Goal: Transaction & Acquisition: Purchase product/service

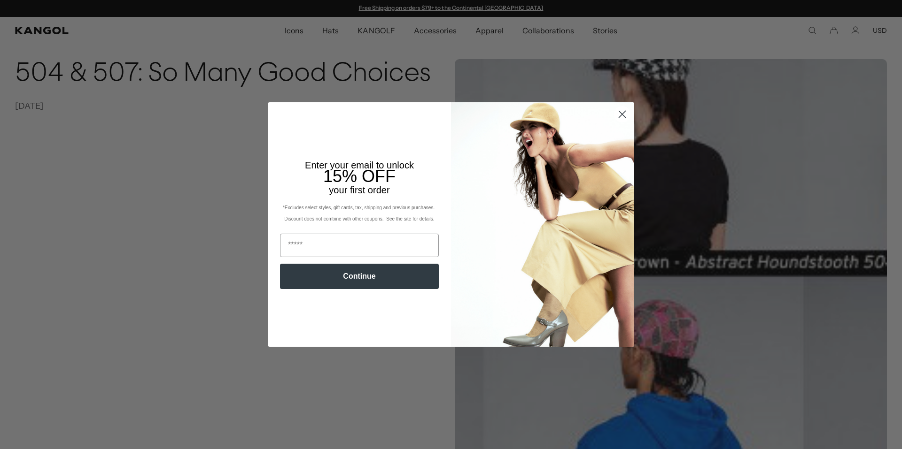
click at [620, 118] on circle "Close dialog" at bounding box center [621, 114] width 15 height 15
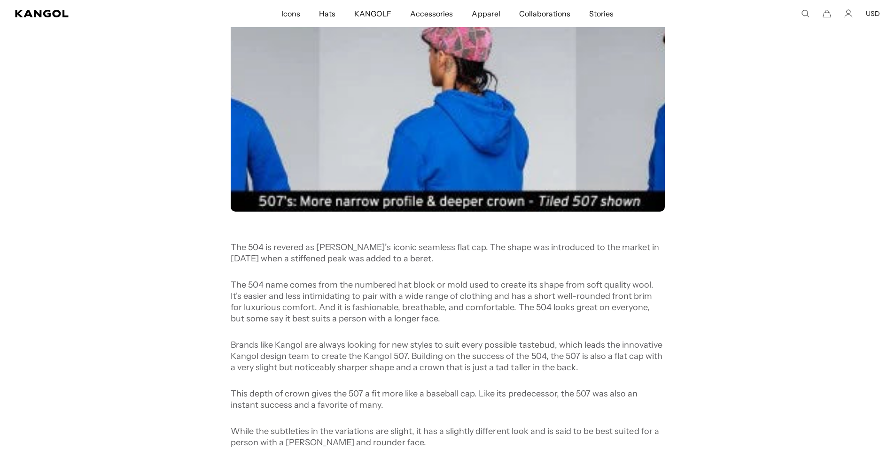
scroll to position [0, 193]
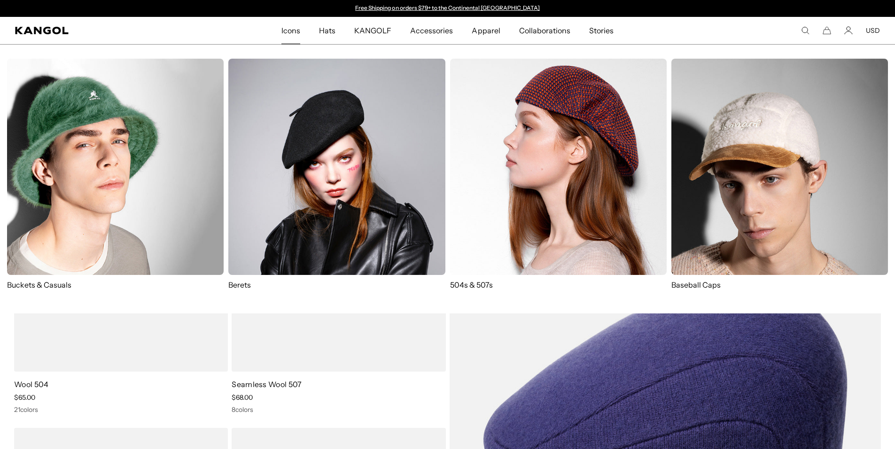
click at [296, 32] on span "Icons" at bounding box center [290, 30] width 19 height 27
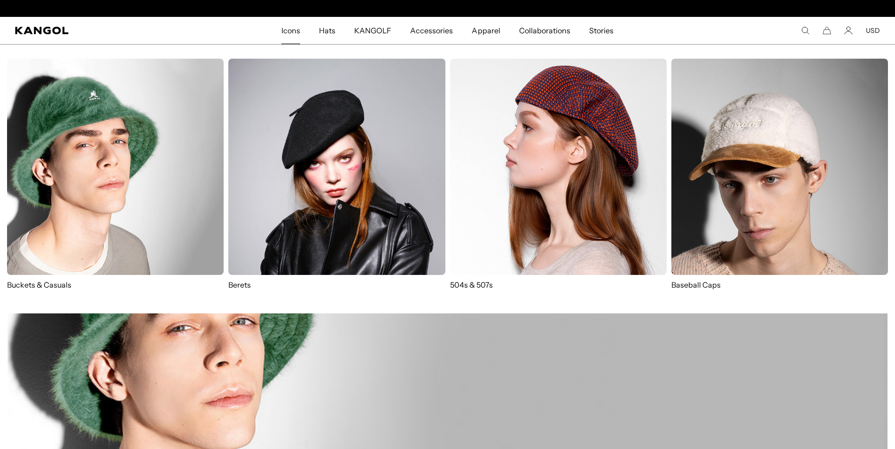
scroll to position [0, 193]
click at [573, 193] on img at bounding box center [558, 167] width 217 height 217
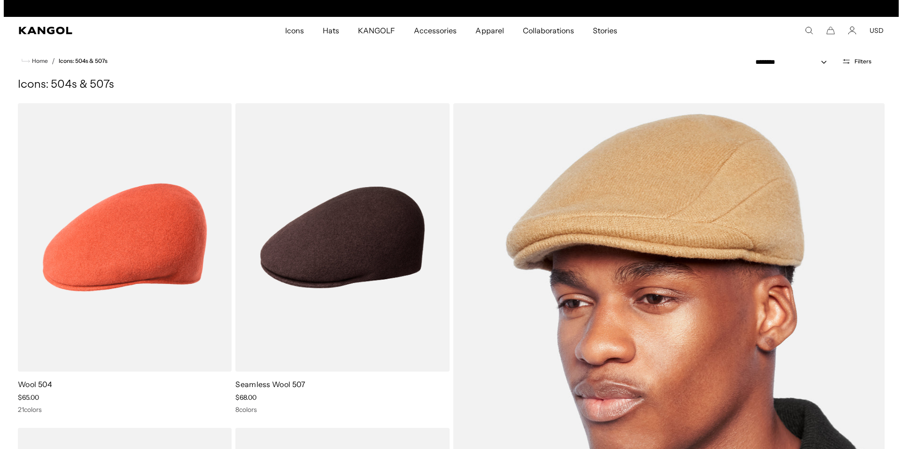
scroll to position [0, 193]
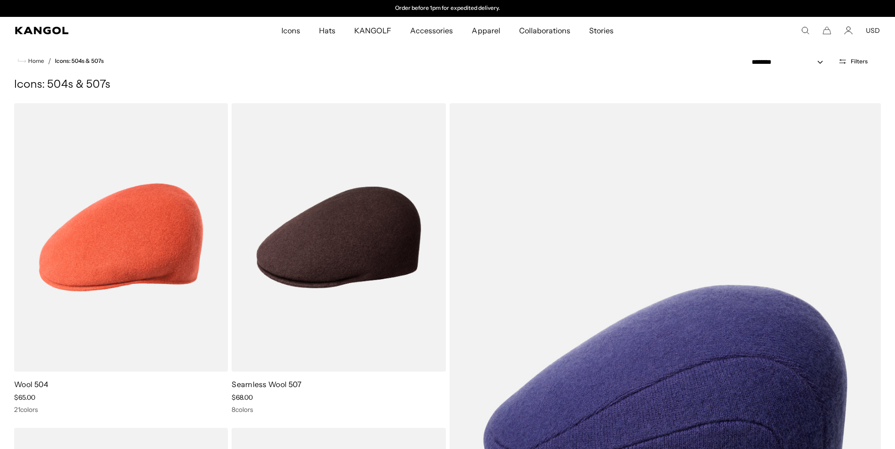
click at [846, 62] on icon "Open filters" at bounding box center [842, 61] width 9 height 8
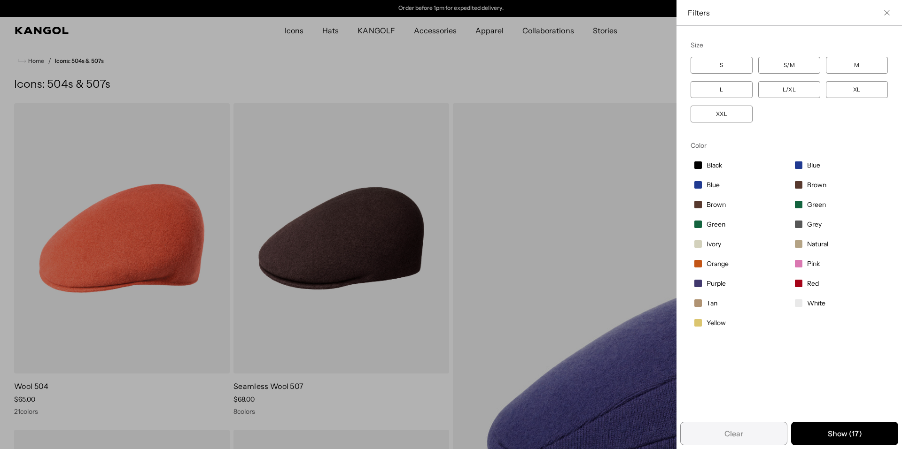
click at [850, 66] on label "M" at bounding box center [857, 65] width 62 height 17
click at [465, 74] on div "Close filters list" at bounding box center [451, 224] width 902 height 449
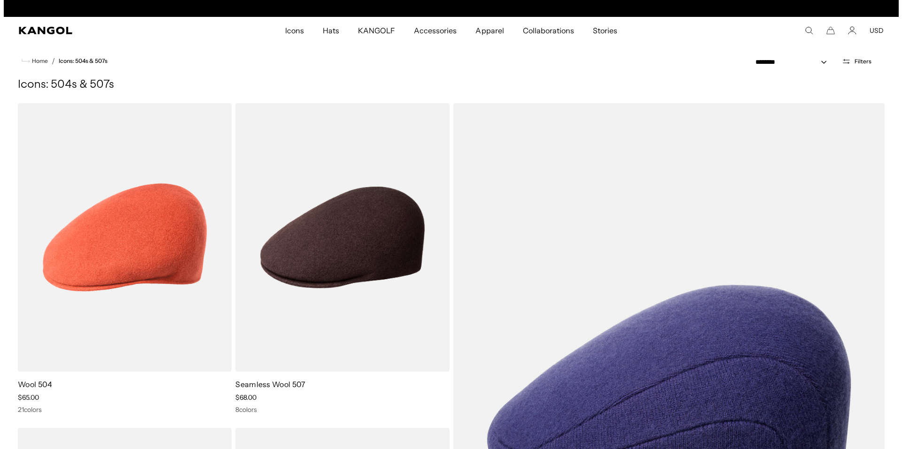
scroll to position [0, 193]
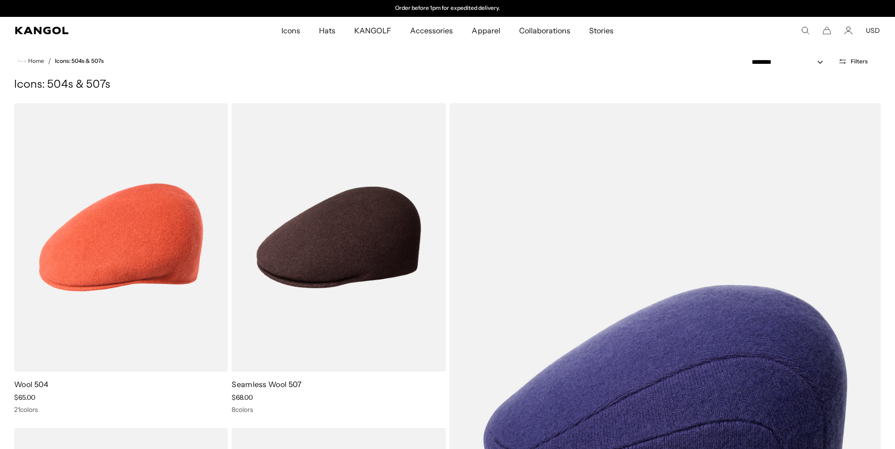
click at [855, 60] on span "Filters" at bounding box center [859, 61] width 17 height 7
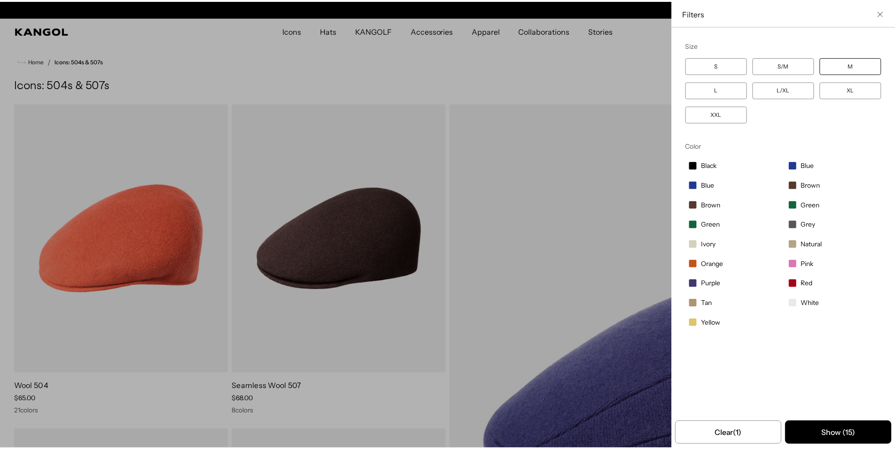
scroll to position [0, 0]
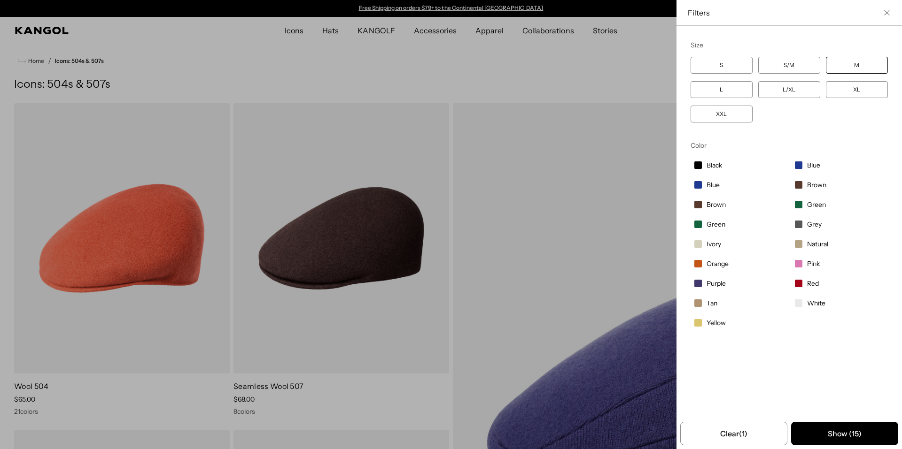
click at [612, 57] on div "Close filters list" at bounding box center [451, 224] width 902 height 449
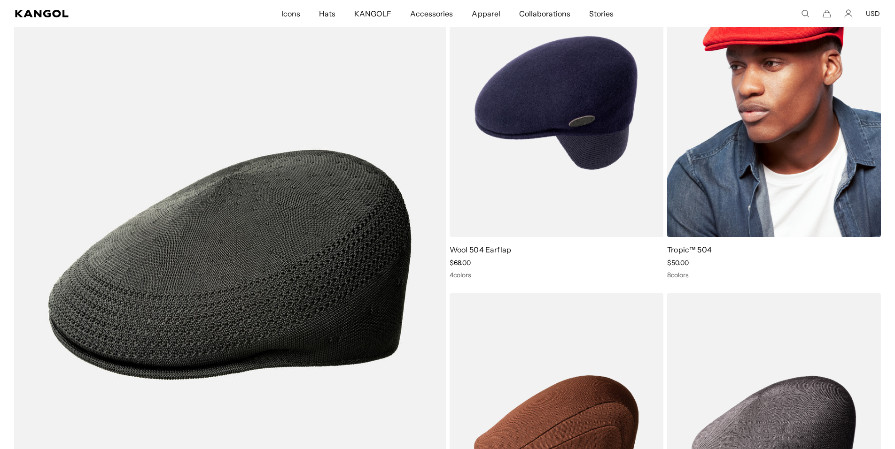
click at [818, 150] on img at bounding box center [774, 103] width 214 height 269
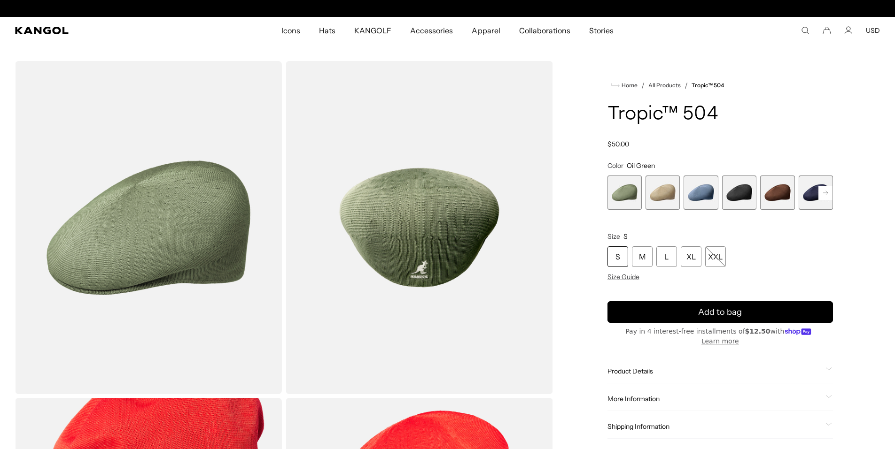
scroll to position [0, 193]
click at [697, 196] on span "3 of 9" at bounding box center [700, 193] width 34 height 34
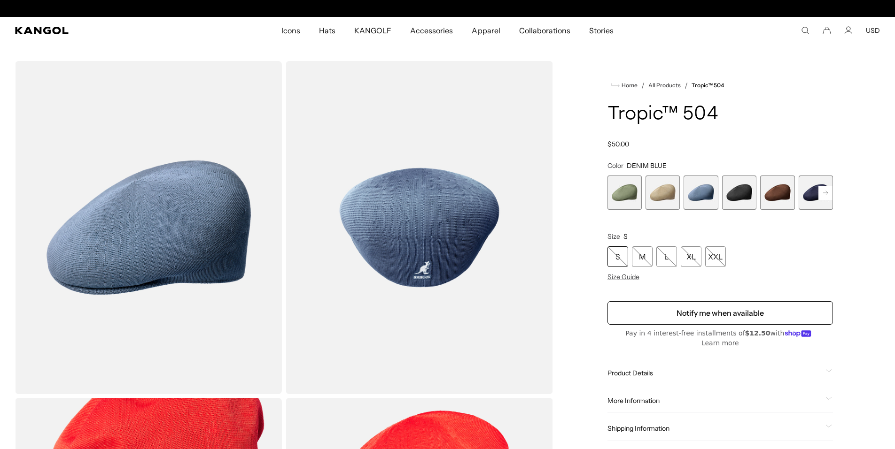
scroll to position [0, 193]
click at [826, 196] on rect at bounding box center [825, 193] width 14 height 14
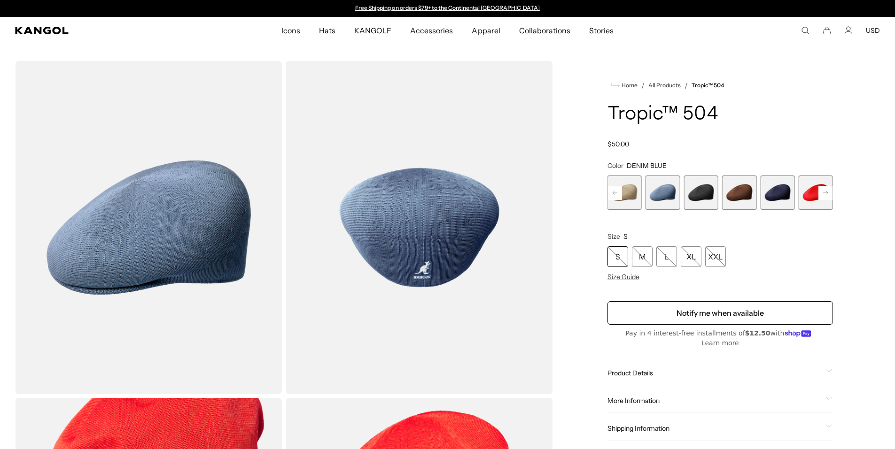
click at [826, 193] on rect at bounding box center [825, 193] width 14 height 14
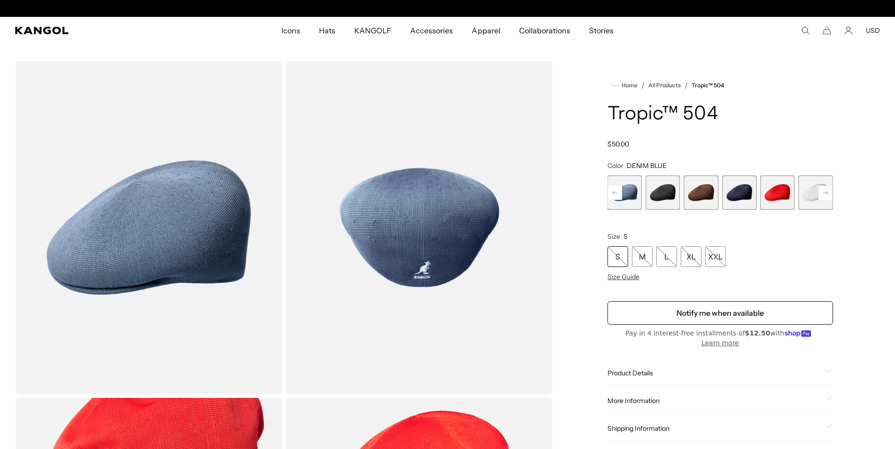
scroll to position [0, 193]
click at [784, 121] on h1 "Tropic™ 504" at bounding box center [719, 114] width 225 height 21
